Goal: Navigation & Orientation: Understand site structure

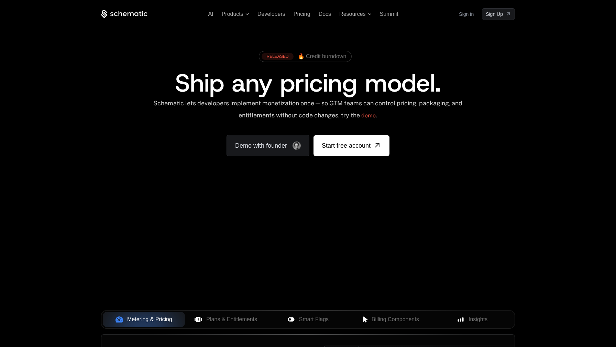
click at [281, 214] on div "Your browser does not support the video tag." at bounding box center [308, 203] width 447 height 290
drag, startPoint x: 307, startPoint y: 229, endPoint x: 441, endPoint y: 226, distance: 134.2
click at [422, 230] on div "Your browser does not support the video tag." at bounding box center [308, 203] width 447 height 290
drag, startPoint x: 448, startPoint y: 224, endPoint x: 486, endPoint y: 210, distance: 40.7
click at [488, 210] on div "Your browser does not support the video tag." at bounding box center [308, 203] width 447 height 290
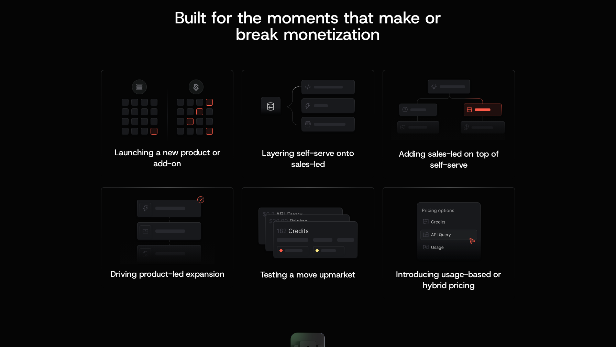
scroll to position [1546, 0]
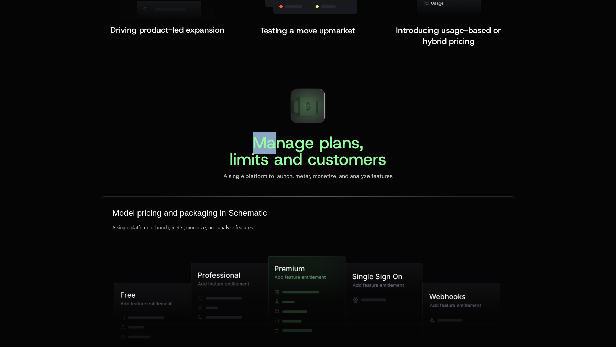
drag, startPoint x: 297, startPoint y: 112, endPoint x: 289, endPoint y: 138, distance: 27.0
click at [285, 139] on div "Manage plans, limits and customers A single platform to launch, meter, monetize…" at bounding box center [308, 131] width 414 height 97
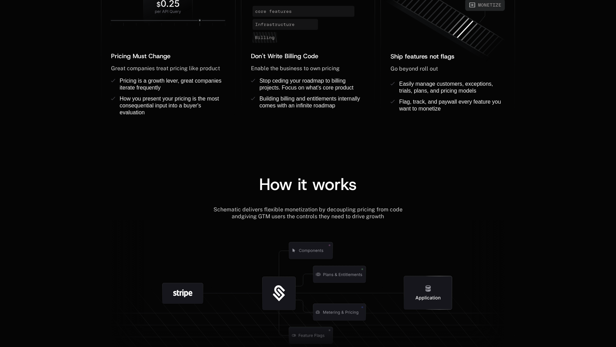
scroll to position [674, 0]
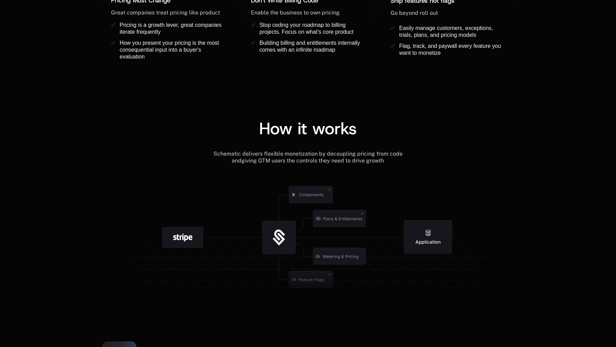
drag, startPoint x: 410, startPoint y: 220, endPoint x: 396, endPoint y: 200, distance: 24.8
click at [422, 198] on icon at bounding box center [308, 236] width 414 height 144
drag, startPoint x: 338, startPoint y: 220, endPoint x: 378, endPoint y: 210, distance: 41.5
click at [378, 210] on icon at bounding box center [308, 236] width 414 height 144
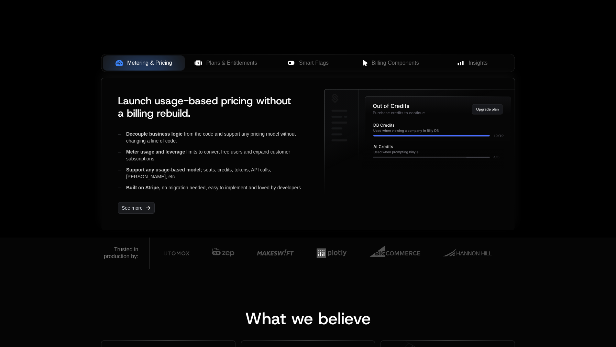
scroll to position [263, 0]
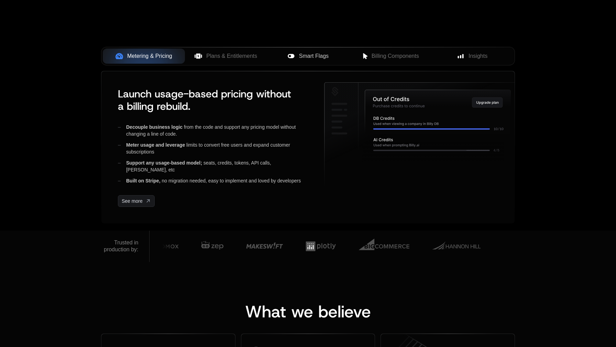
click at [323, 58] on span "Smart Flags" at bounding box center [314, 56] width 30 height 8
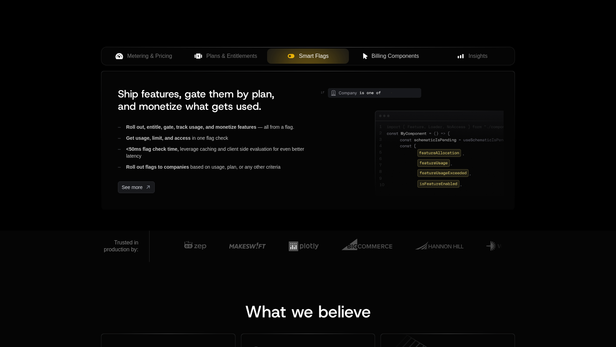
click at [377, 55] on span "Billing Components" at bounding box center [395, 56] width 47 height 8
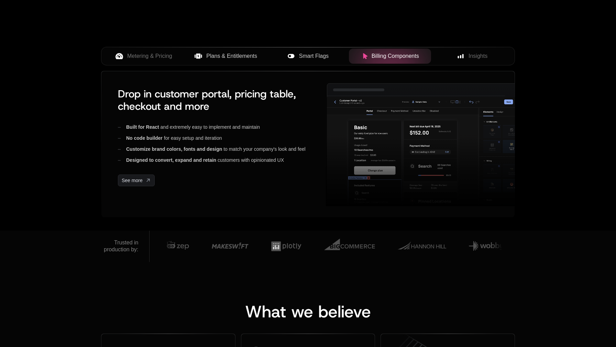
click at [230, 58] on span "Plans & Entitlements" at bounding box center [231, 56] width 51 height 8
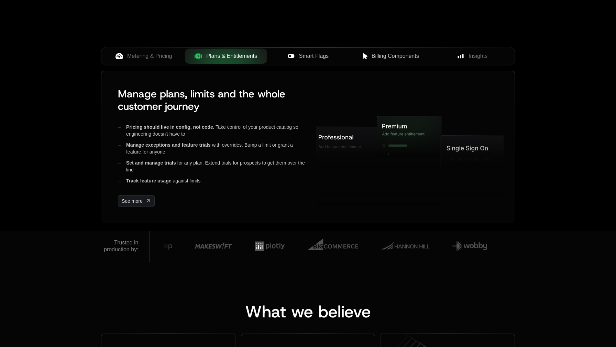
click at [320, 53] on span "Smart Flags" at bounding box center [314, 56] width 30 height 8
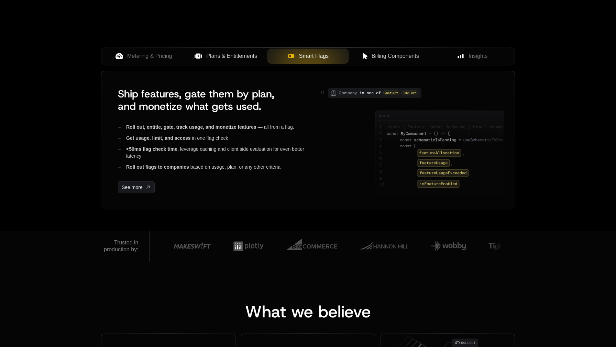
click at [395, 56] on span "Billing Components" at bounding box center [395, 56] width 47 height 8
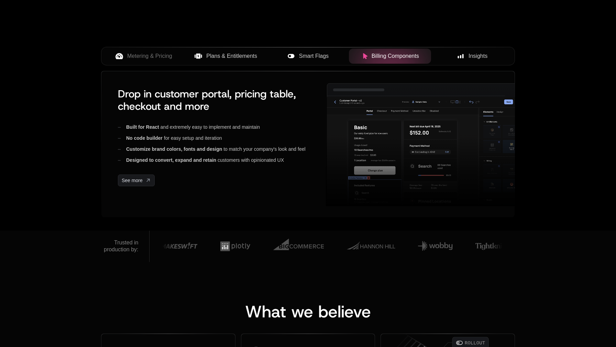
click at [478, 56] on span "Insights" at bounding box center [478, 56] width 19 height 8
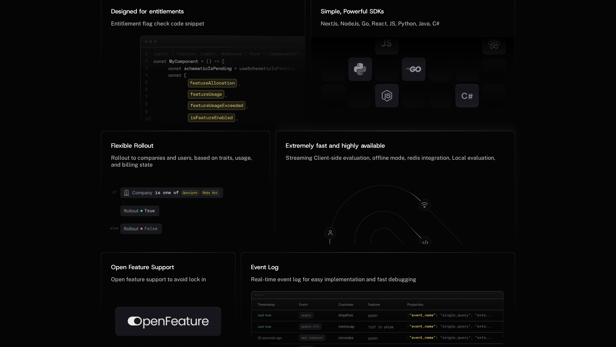
scroll to position [3411, 0]
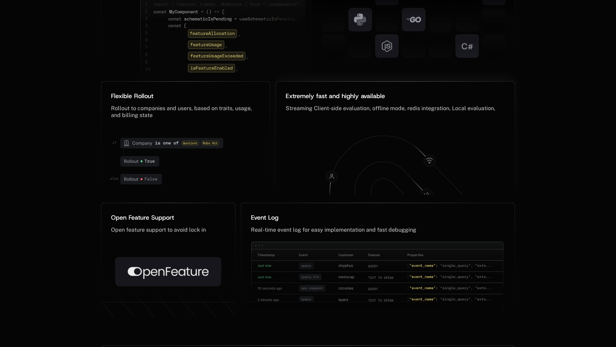
drag, startPoint x: 435, startPoint y: 160, endPoint x: 460, endPoint y: 181, distance: 32.5
click at [460, 181] on icon at bounding box center [395, 159] width 225 height 74
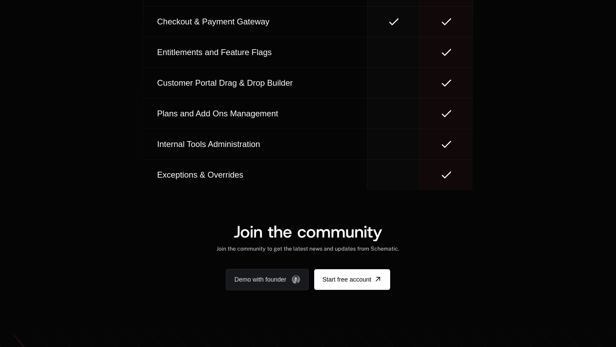
scroll to position [3739, 0]
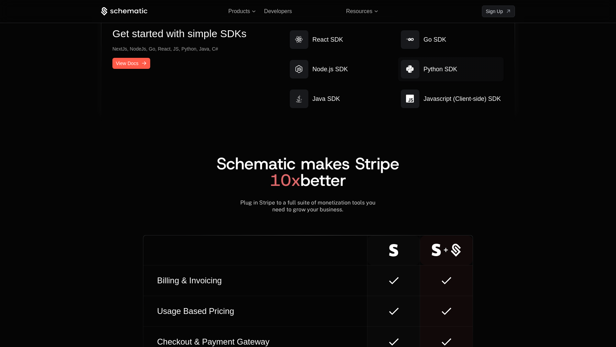
click at [418, 67] on div at bounding box center [410, 69] width 19 height 19
